Goal: Task Accomplishment & Management: Use online tool/utility

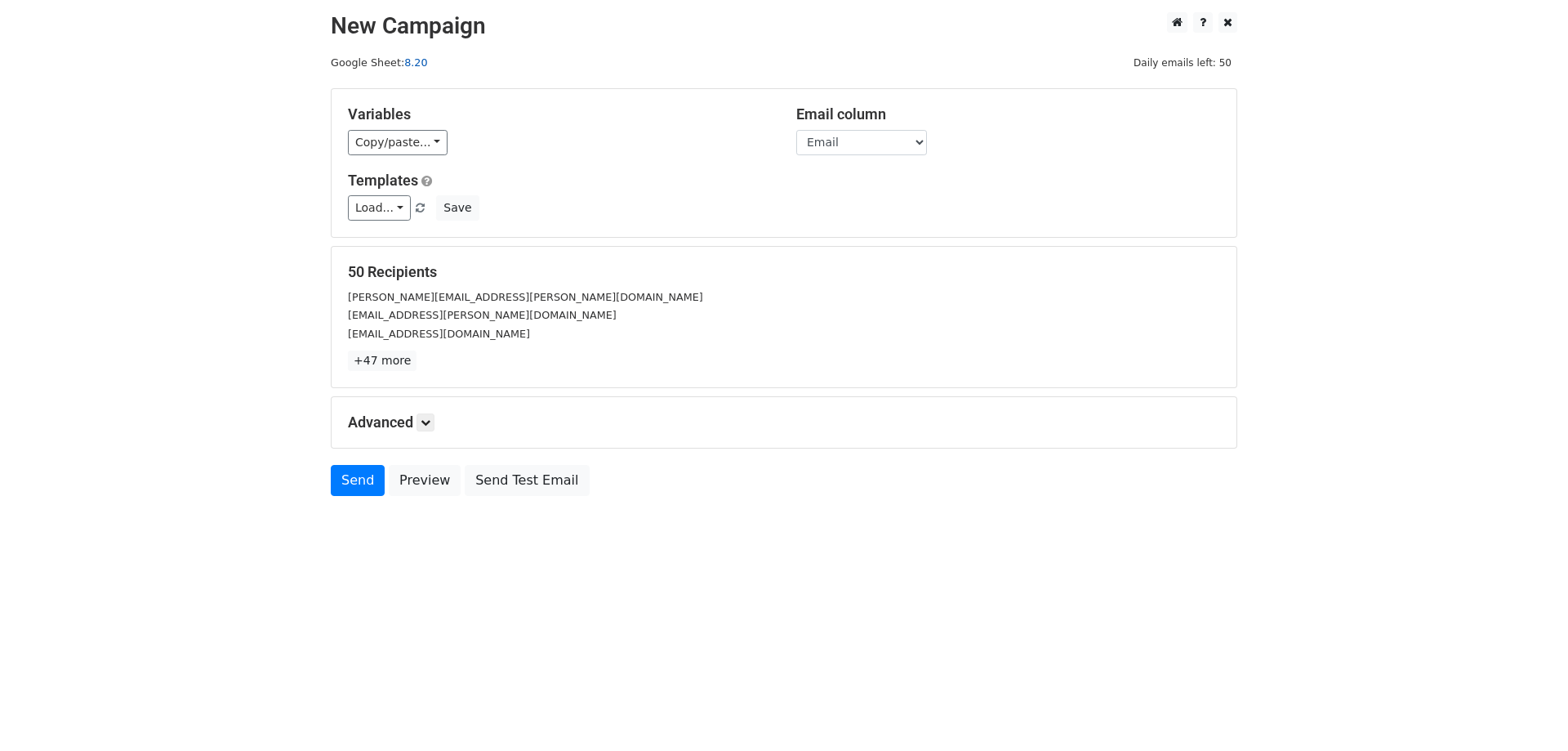
click at [418, 65] on link "8.20" at bounding box center [415, 63] width 23 height 12
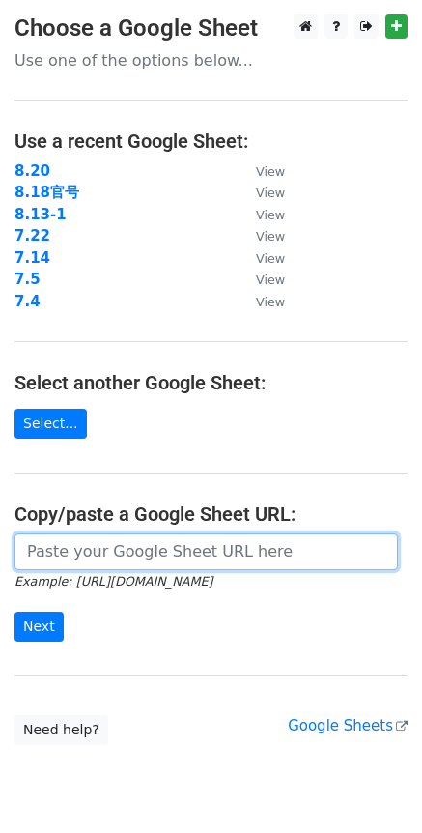
click at [80, 559] on input "url" at bounding box center [206, 551] width 384 height 37
paste input "https://docs.google.com/spreadsheets/d/113qbCKXP5tCRxYMtnWDUuyPuYMyymS1Vy5LIF8d…"
type input "https://docs.google.com/spreadsheets/d/113qbCKXP5tCRxYMtnWDUuyPuYMyymS1Vy5LIF8d…"
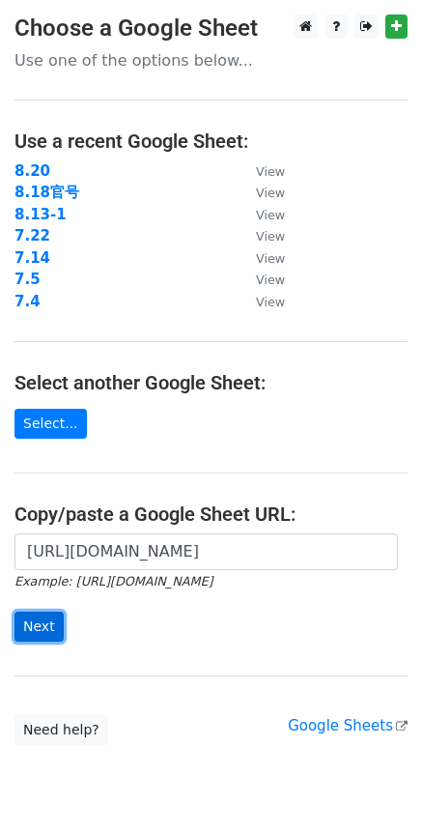
click at [53, 618] on input "Next" at bounding box center [38, 627] width 49 height 30
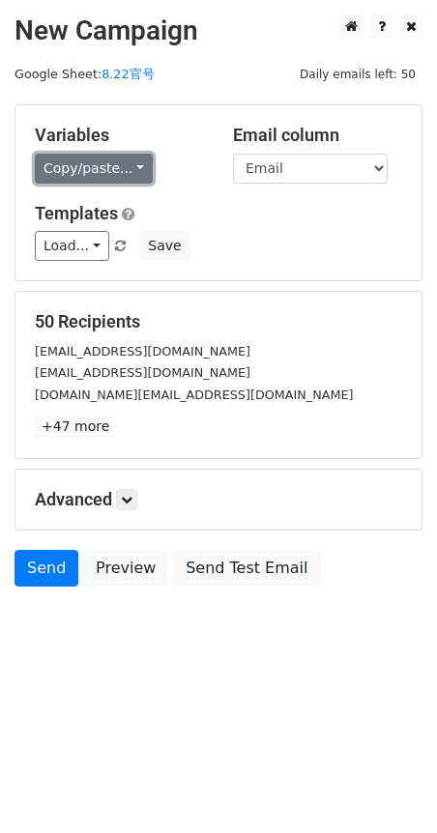
click at [144, 168] on link "Copy/paste..." at bounding box center [94, 169] width 118 height 30
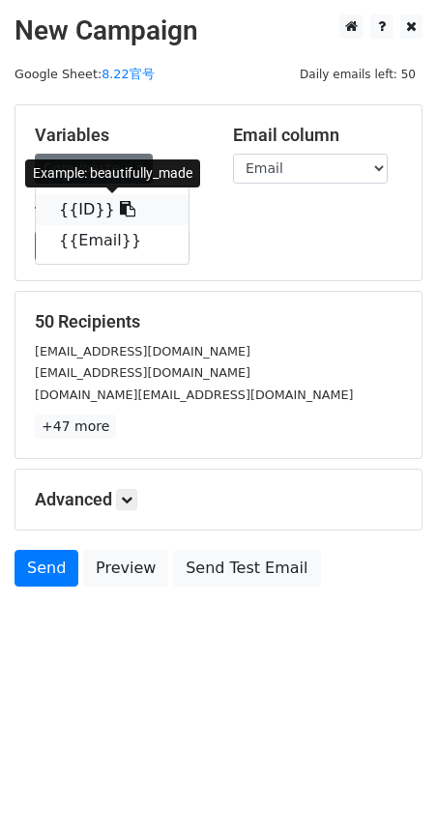
click at [95, 214] on link "{{ID}}" at bounding box center [112, 209] width 153 height 31
